Goal: Transaction & Acquisition: Purchase product/service

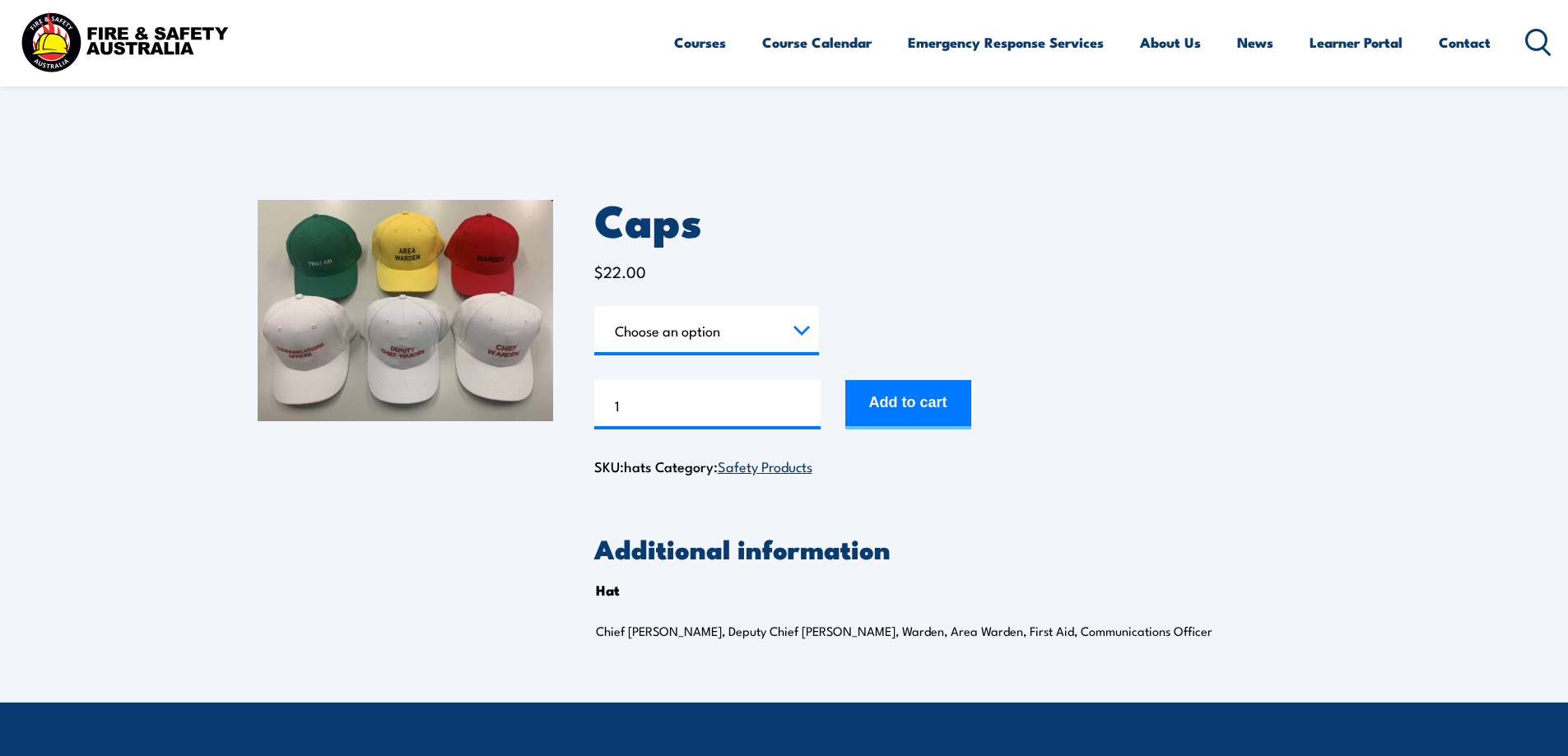
drag, startPoint x: 0, startPoint y: 0, endPoint x: 734, endPoint y: 340, distance: 808.9
click at [734, 340] on select "Choose an option Chief Warden Deputy Chief Warden Warden Area Warden First Aid …" at bounding box center [706, 331] width 225 height 49
click at [1046, 307] on form "Hat Choose an option Chief Warden Deputy Chief Warden Warden Area Warden First …" at bounding box center [953, 369] width 717 height 124
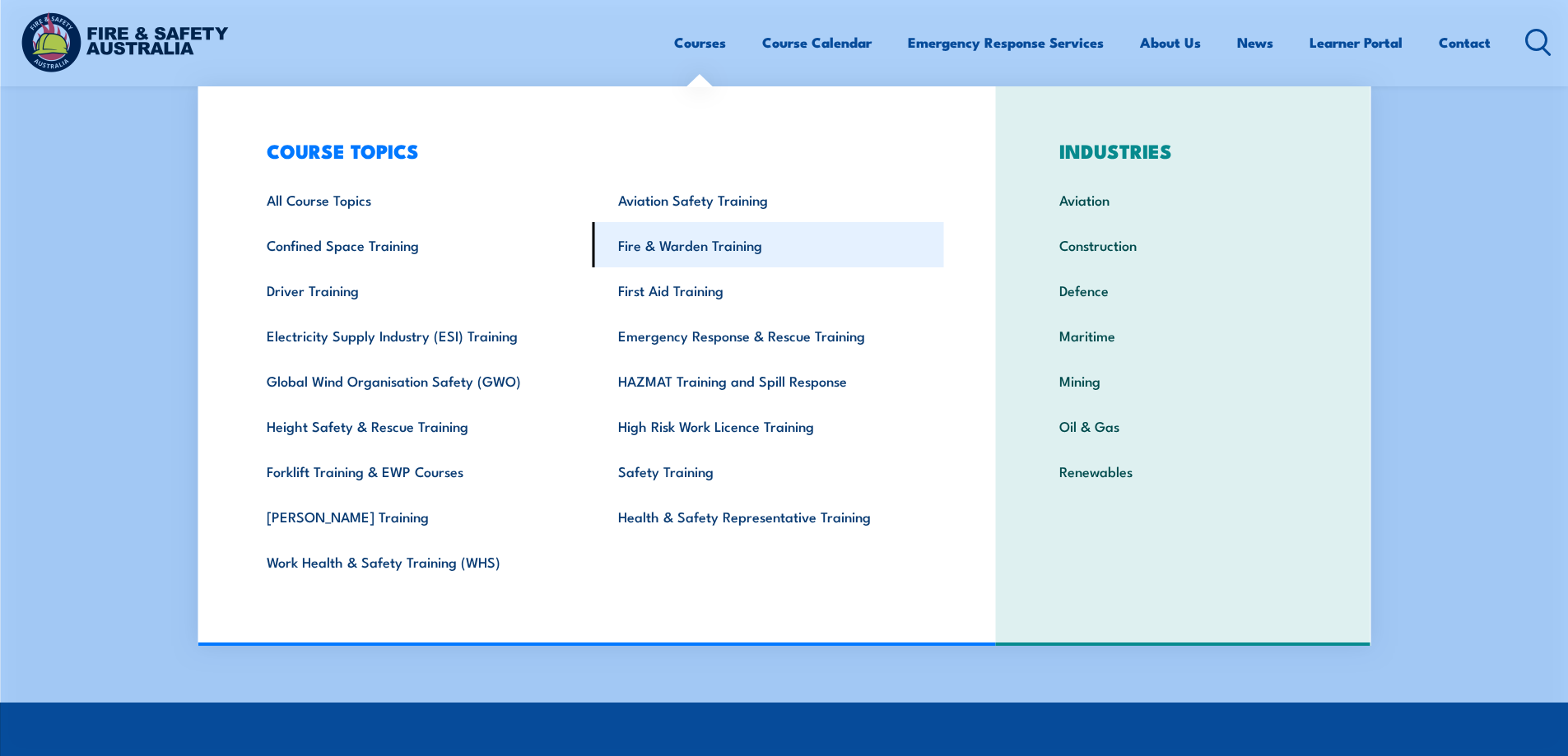
click at [701, 253] on link "Fire & Warden Training" at bounding box center [768, 245] width 352 height 45
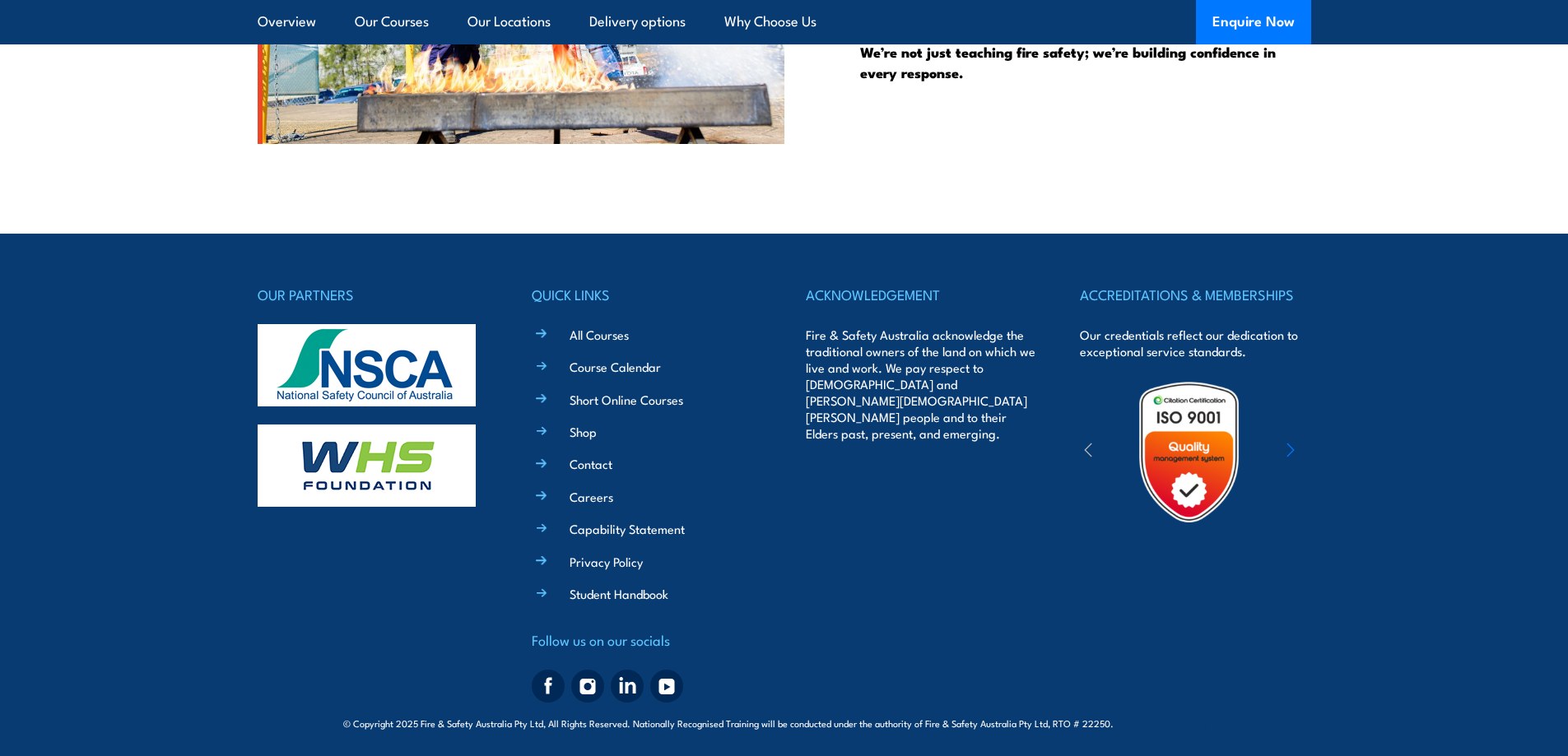
scroll to position [4349, 0]
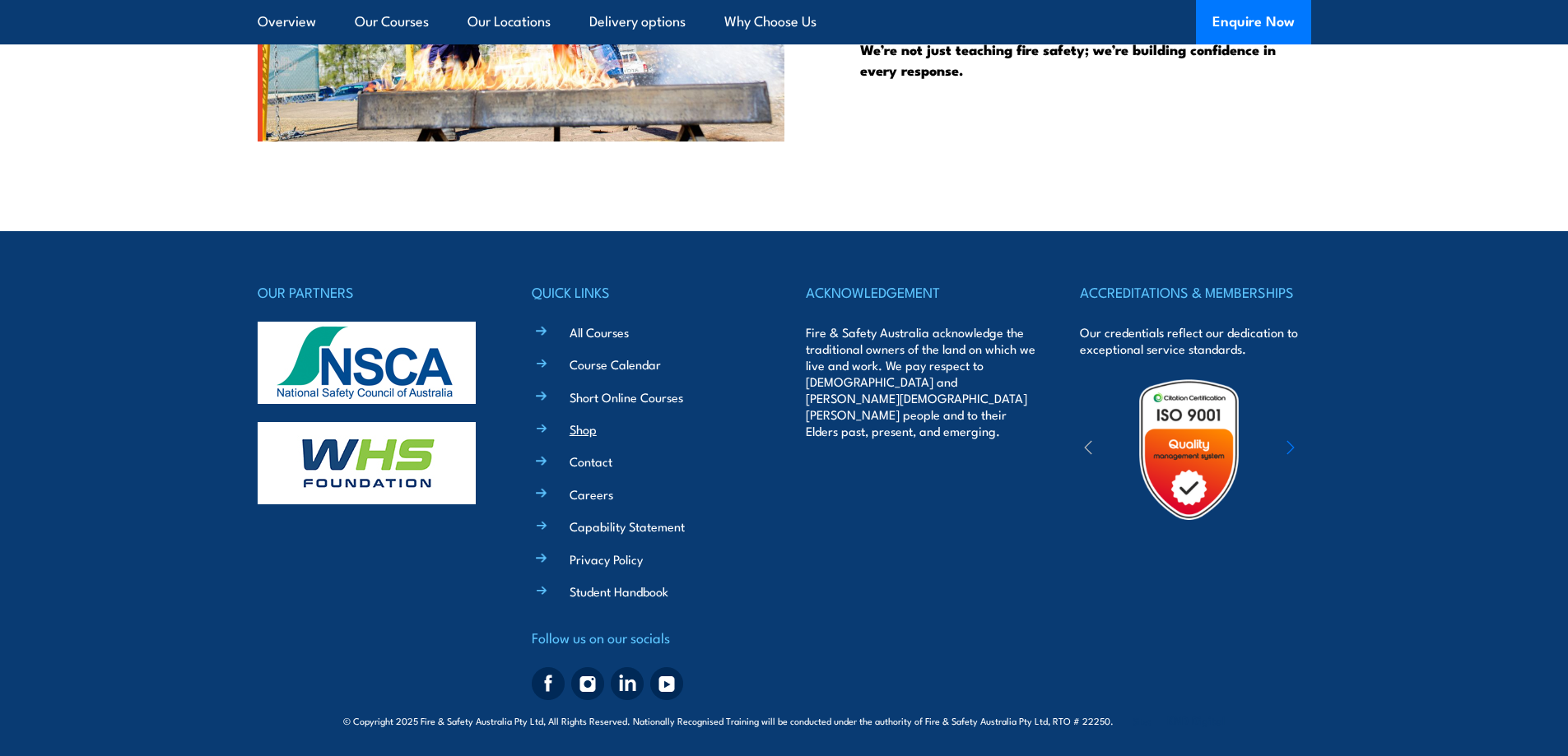
click at [579, 434] on link "Shop" at bounding box center [582, 428] width 27 height 17
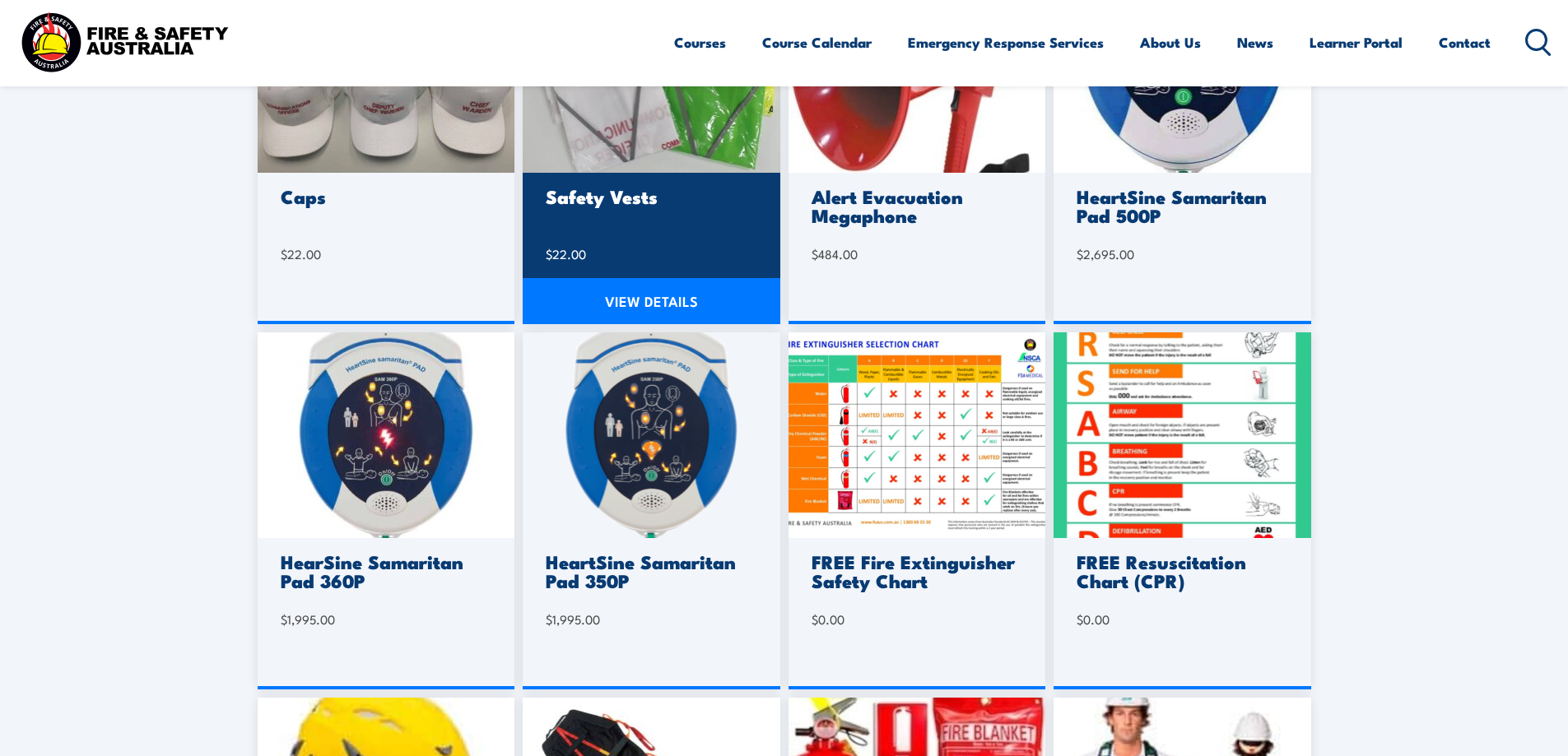
scroll to position [411, 0]
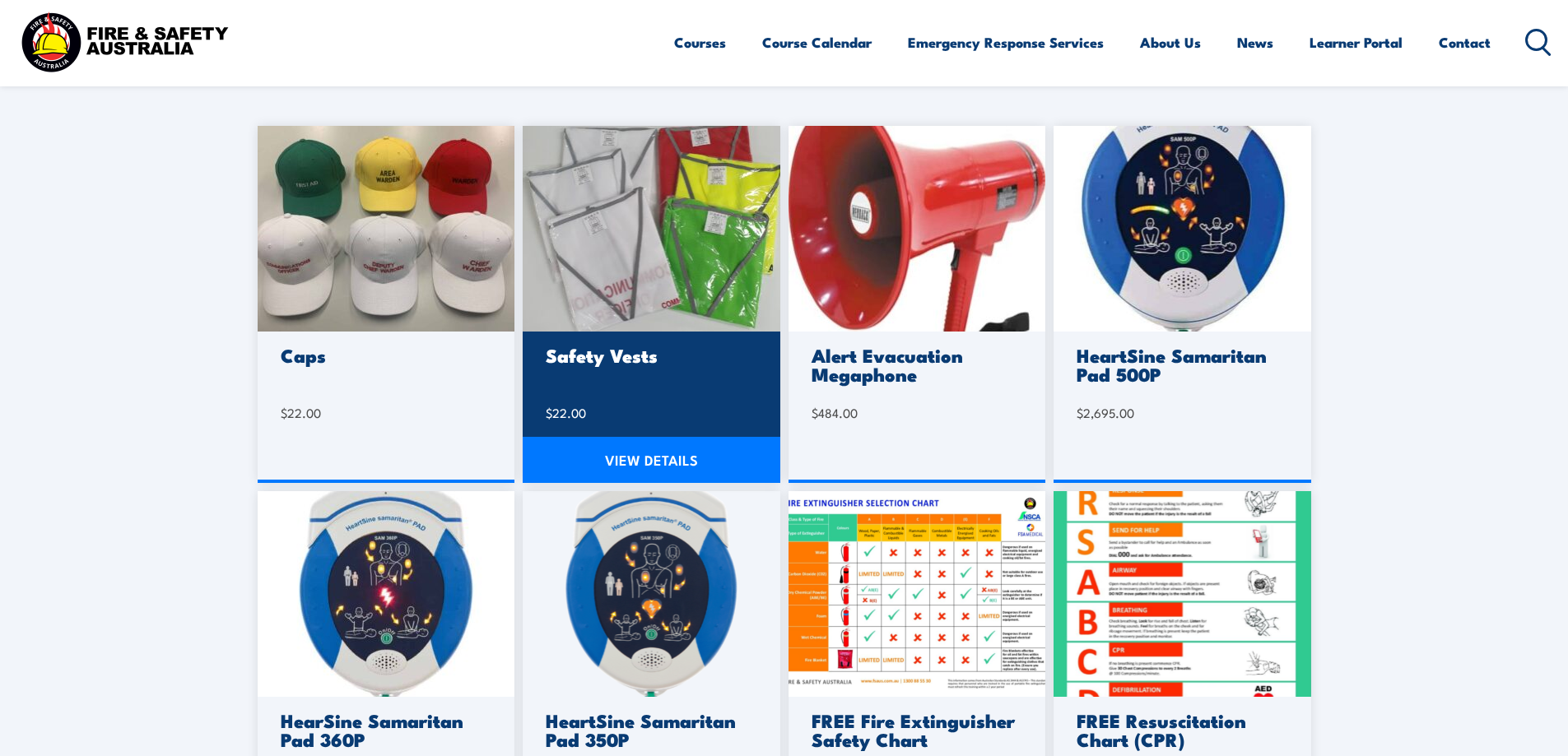
click at [662, 468] on link "VIEW DETAILS" at bounding box center [651, 460] width 258 height 46
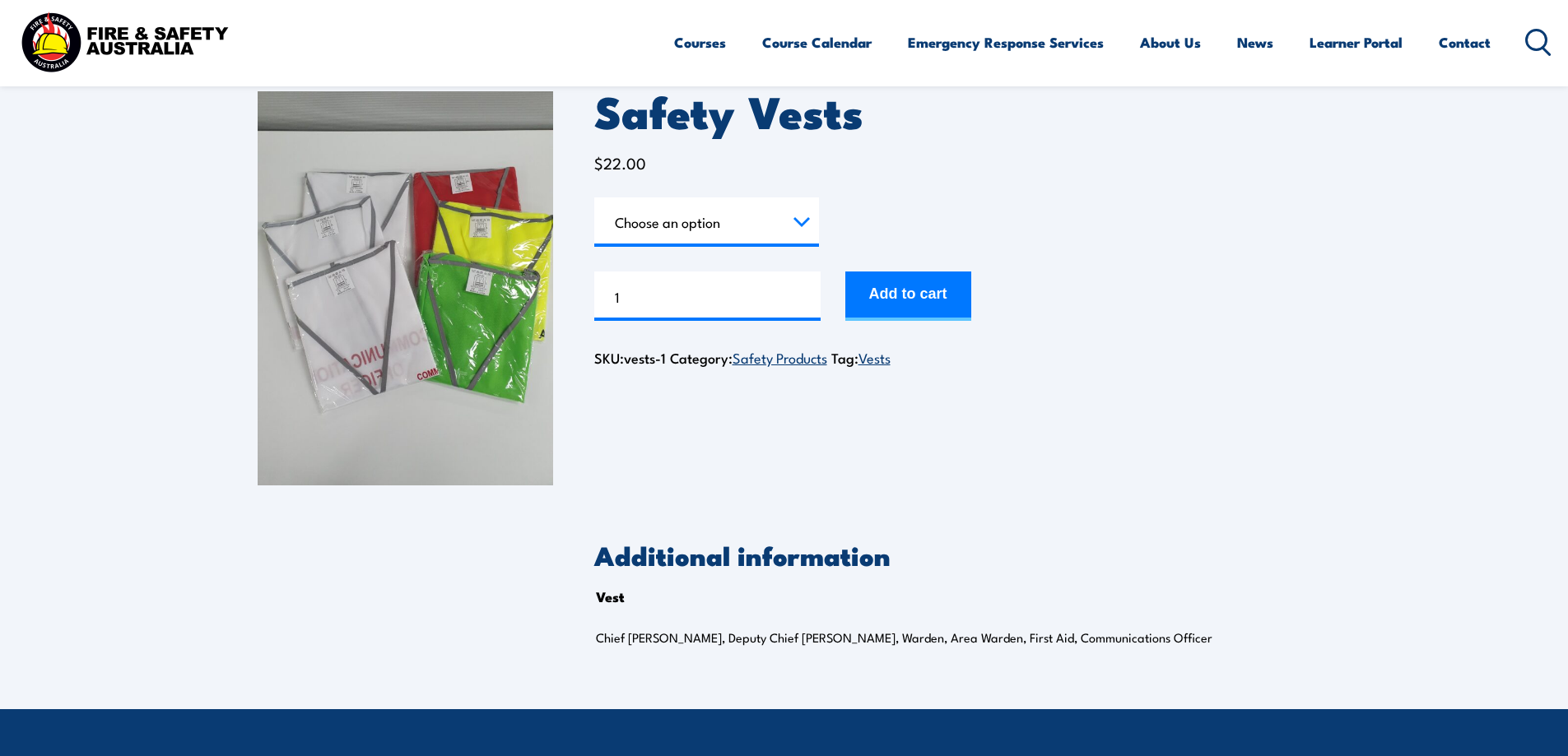
scroll to position [165, 0]
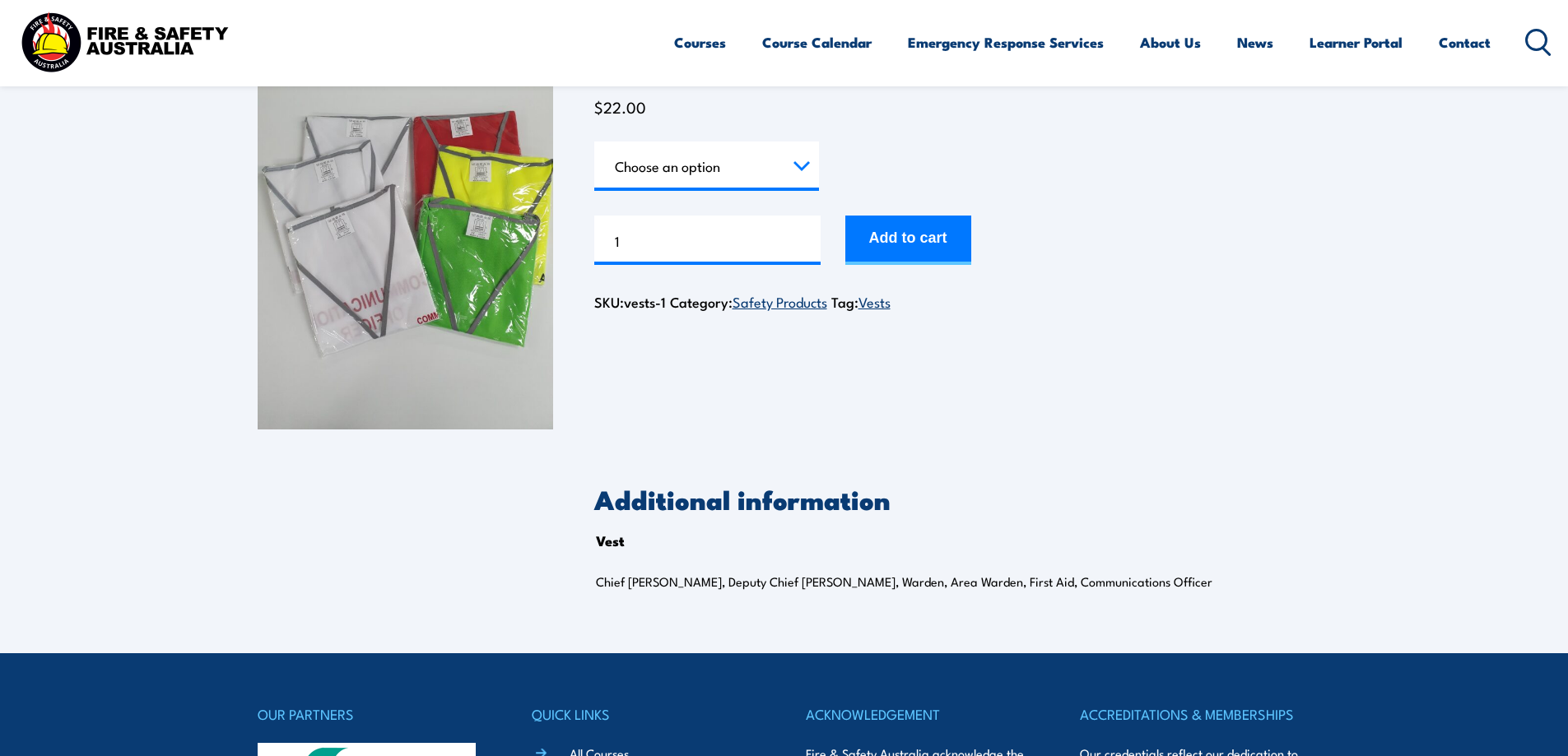
click at [755, 173] on select "Choose an option Chief [PERSON_NAME] Deputy Chief Warden Warden Area Warden Fir…" at bounding box center [706, 166] width 225 height 49
click at [1174, 359] on div "Safety Vests $ 22.00 Vest Choose an option Chief Warden Deputy Chief Warden War…" at bounding box center [953, 232] width 717 height 394
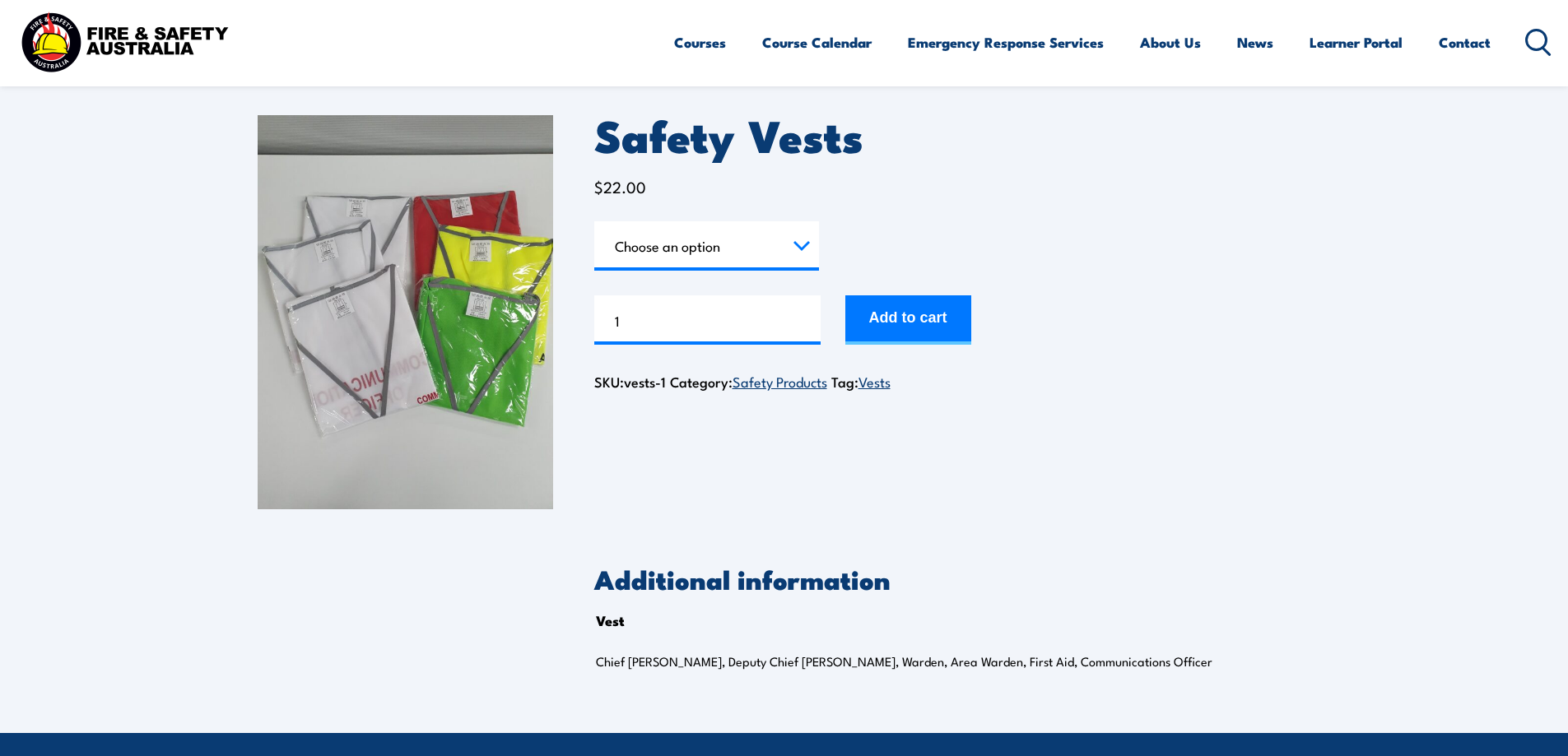
scroll to position [0, 0]
